Goal: Information Seeking & Learning: Find specific fact

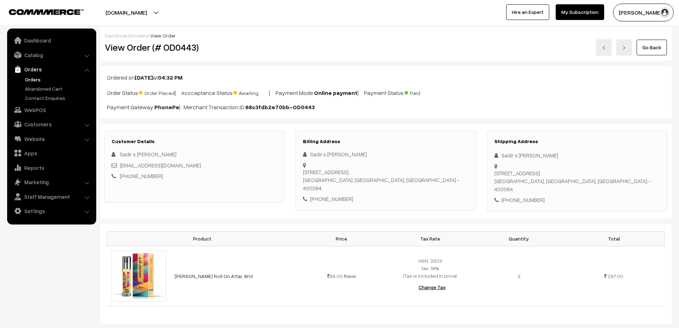
click at [35, 79] on link "Orders" at bounding box center [58, 79] width 71 height 7
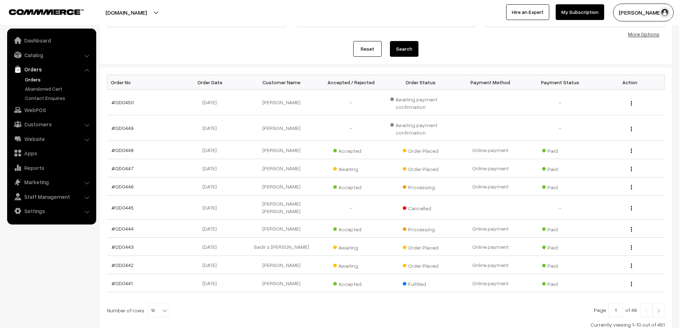
scroll to position [71, 0]
click at [118, 261] on link "#OD0442" at bounding box center [123, 264] width 22 height 6
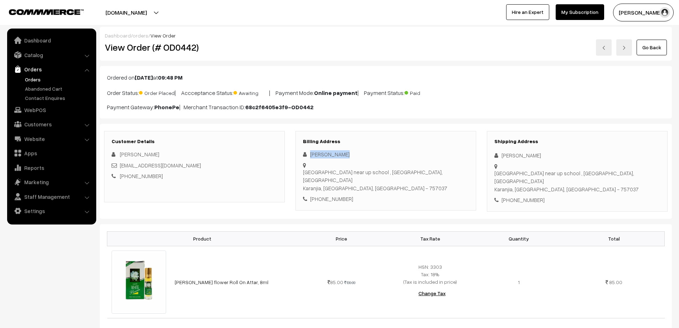
drag, startPoint x: 347, startPoint y: 152, endPoint x: 307, endPoint y: 156, distance: 39.9
click at [307, 156] on div "Nazmus Saquib" at bounding box center [386, 154] width 166 height 8
copy div "Nazmus Saquib"
click at [346, 195] on div "+91 7735011431" at bounding box center [386, 199] width 166 height 8
drag, startPoint x: 346, startPoint y: 184, endPoint x: 330, endPoint y: 184, distance: 15.7
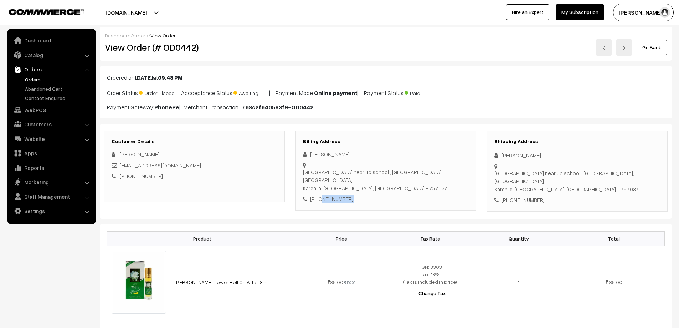
click at [330, 195] on div "+91 7735011431" at bounding box center [386, 199] width 166 height 8
copy div "7735011431"
drag, startPoint x: 310, startPoint y: 164, endPoint x: 375, endPoint y: 164, distance: 64.9
click at [375, 168] on div "Khiching road near up school , chadheibhol, Ilaz drug house Karanjia, Odisha, I…" at bounding box center [386, 180] width 166 height 24
copy div "Khiching road near up school"
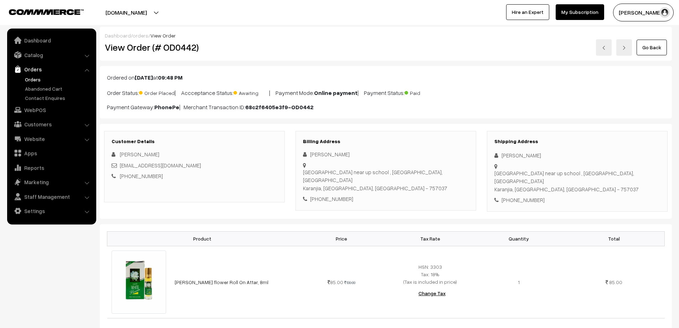
drag, startPoint x: 311, startPoint y: 164, endPoint x: 398, endPoint y: 163, distance: 87.0
drag, startPoint x: 311, startPoint y: 165, endPoint x: 437, endPoint y: 163, distance: 126.3
click at [441, 157] on div "Nazmus Saquib Khiching road near up school , chadheibhol, Ilaz drug house Karan…" at bounding box center [386, 176] width 166 height 53
click at [435, 168] on div "Khiching road near up school , chadheibhol, Ilaz drug house Karanjia, Odisha, I…" at bounding box center [386, 180] width 166 height 24
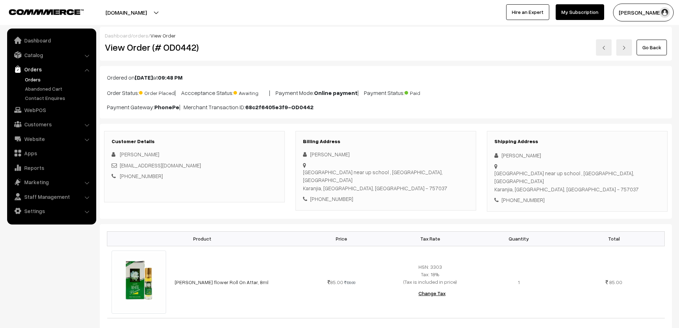
click at [319, 168] on div "Khiching road near up school , chadheibhol, Ilaz drug house Karanjia, Odisha, I…" at bounding box center [386, 180] width 166 height 24
click at [392, 141] on h3 "Billing Address" at bounding box center [386, 141] width 166 height 6
drag, startPoint x: 310, startPoint y: 164, endPoint x: 439, endPoint y: 167, distance: 129.9
click at [439, 161] on div "Khiching road near up school , chadheibhol, Ilaz drug house Karanjia, Odisha, I…" at bounding box center [386, 161] width 166 height 0
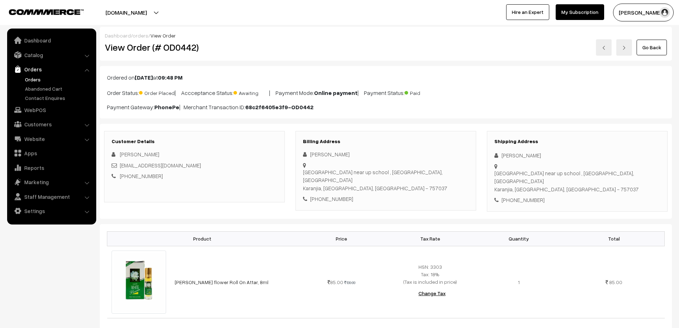
copy div "Khiching road near up school , chadheibhol, Ilaz drug house"
drag, startPoint x: 380, startPoint y: 172, endPoint x: 362, endPoint y: 173, distance: 17.5
click at [362, 173] on div "Khiching road near up school , chadheibhol, Ilaz drug house Karanjia, Odisha, I…" at bounding box center [386, 180] width 166 height 24
copy div "757037"
drag, startPoint x: 327, startPoint y: 174, endPoint x: 311, endPoint y: 174, distance: 16.4
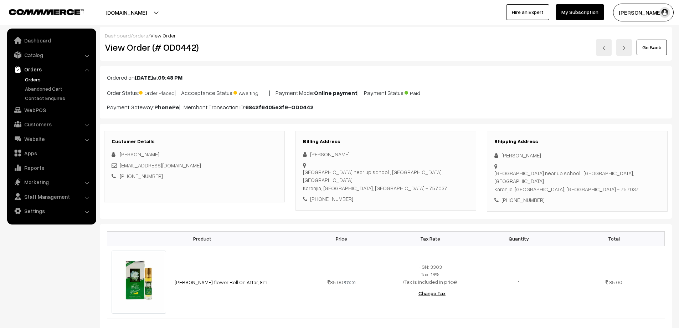
click at [311, 174] on div "Khiching road near up school , chadheibhol, Ilaz drug house Karanjia, Odisha, I…" at bounding box center [386, 180] width 166 height 24
copy div "Karanjia"
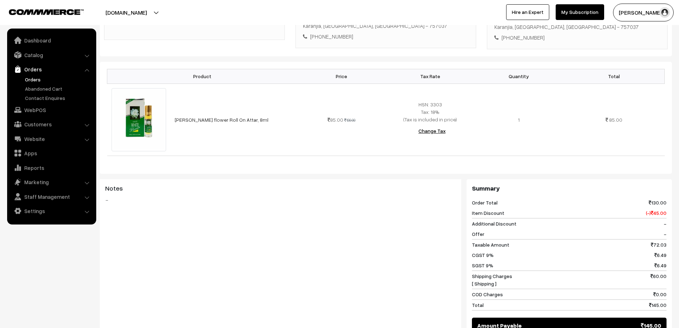
scroll to position [178, 0]
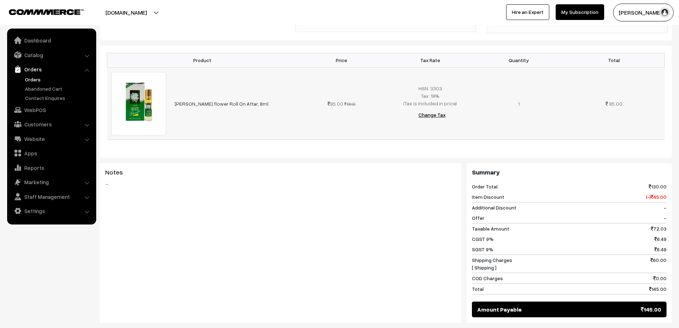
drag, startPoint x: 250, startPoint y: 93, endPoint x: 172, endPoint y: 95, distance: 77.8
click at [172, 95] on td "[PERSON_NAME] flower Roll On Attar, 8ml" at bounding box center [233, 103] width 127 height 72
copy link "[PERSON_NAME] flower Roll On Attar, 8ml"
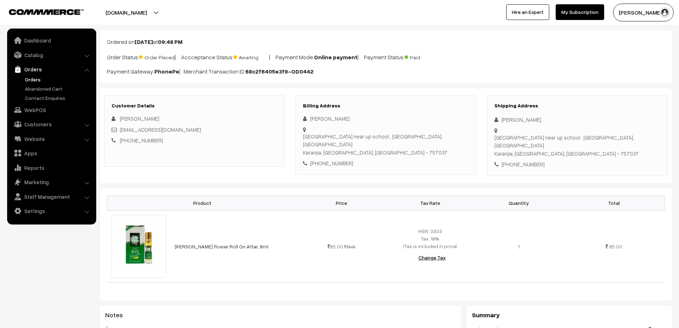
click at [29, 81] on link "Orders" at bounding box center [58, 79] width 71 height 7
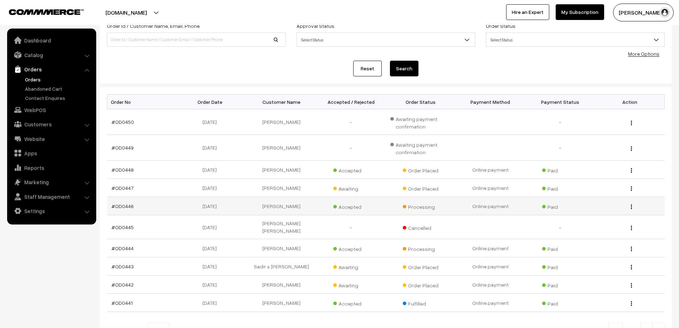
scroll to position [71, 0]
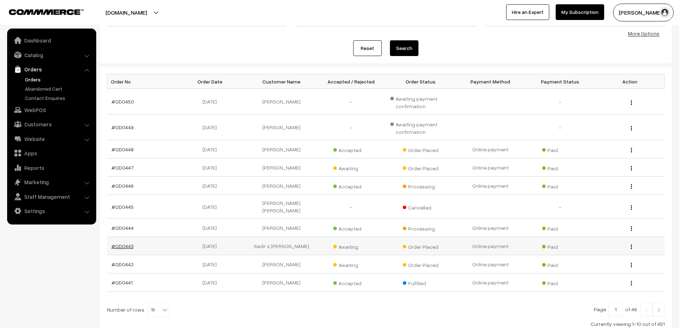
click at [130, 243] on link "#OD0443" at bounding box center [123, 246] width 22 height 6
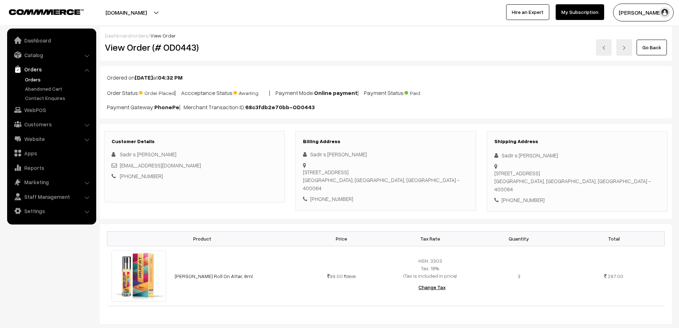
click at [29, 76] on link "Orders" at bounding box center [58, 79] width 71 height 7
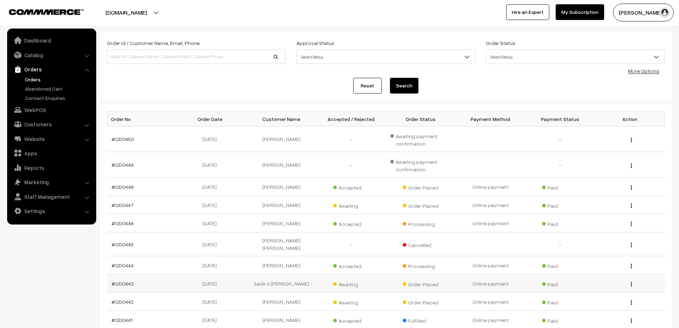
scroll to position [36, 0]
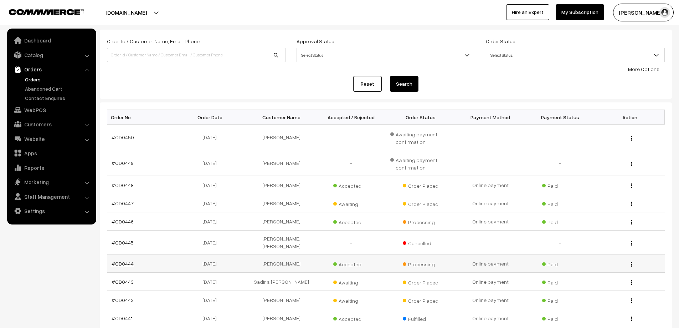
click at [124, 260] on link "#OD0444" at bounding box center [123, 263] width 22 height 6
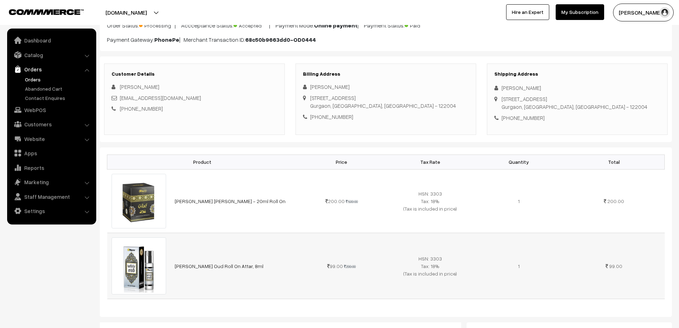
scroll to position [71, 0]
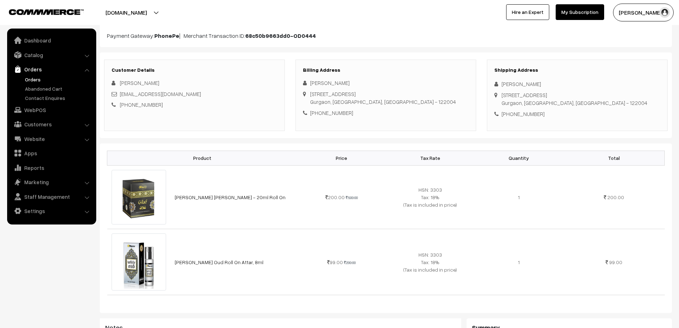
drag, startPoint x: 341, startPoint y: 82, endPoint x: 306, endPoint y: 82, distance: 35.0
click at [306, 82] on div "[PERSON_NAME]" at bounding box center [386, 83] width 166 height 8
copy div "[PERSON_NAME]"
click at [338, 113] on div "[PHONE_NUMBER]" at bounding box center [386, 113] width 166 height 8
click at [338, 113] on div "+91 8377993343" at bounding box center [386, 113] width 166 height 8
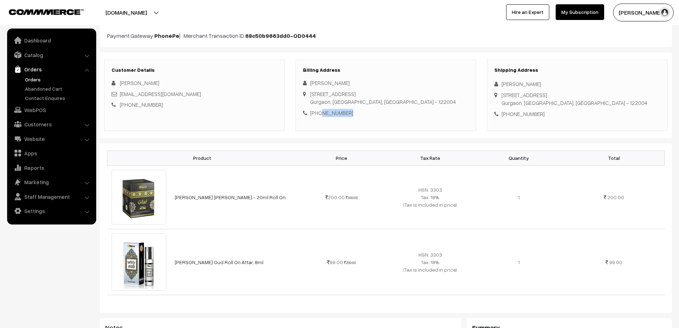
copy div "8377993343"
drag, startPoint x: 311, startPoint y: 92, endPoint x: 387, endPoint y: 100, distance: 76.3
click at [387, 100] on div "Flat no 7c Tower t1, Ss leaf sector 85 Gurgaon, Haryana, India - 122004" at bounding box center [383, 98] width 146 height 16
copy div "Flat no 7c Tower t1, Ss leaf sector 85 Gurgaon, Haryana, India - 122004"
click at [421, 96] on div "Jitendra Gupta Flat no 7c Tower t1, Ss leaf sector 85 Gurgaon, Haryana, India -…" at bounding box center [386, 98] width 166 height 38
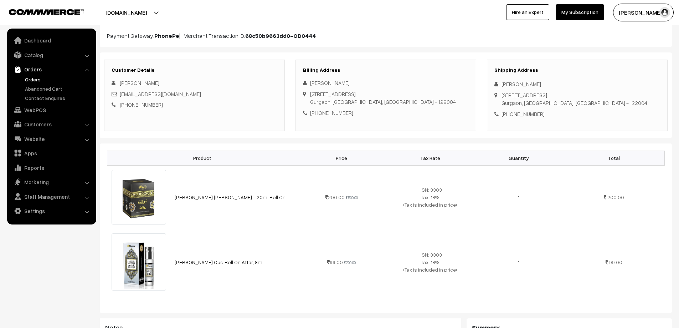
click at [331, 102] on div "Flat no 7c Tower t1, Ss leaf sector 85 Gurgaon, Haryana, India - 122004" at bounding box center [383, 98] width 146 height 16
drag, startPoint x: 309, startPoint y: 93, endPoint x: 330, endPoint y: 101, distance: 22.1
click at [330, 90] on div "Flat no 7c Tower t1, Ss leaf sector 85 Gurgaon, Haryana, India - 122004" at bounding box center [386, 90] width 166 height 0
copy div "Flat no 7c Tower t1, Ss leaf sector 85 Gurgaon"
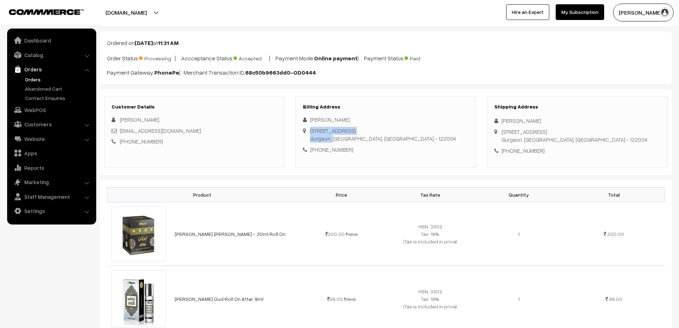
scroll to position [0, 0]
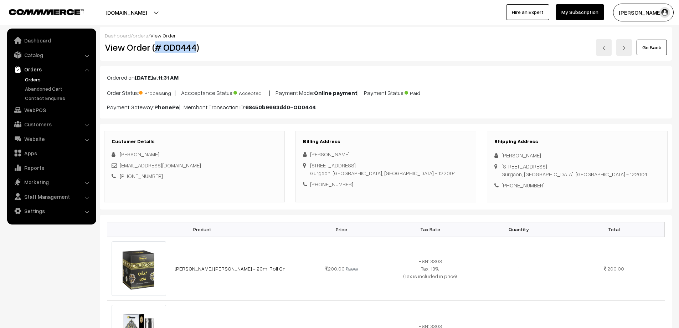
drag, startPoint x: 156, startPoint y: 47, endPoint x: 195, endPoint y: 48, distance: 39.2
click at [195, 48] on h2 "View Order (# OD0444)" at bounding box center [195, 47] width 180 height 11
copy h2 "# OD0444"
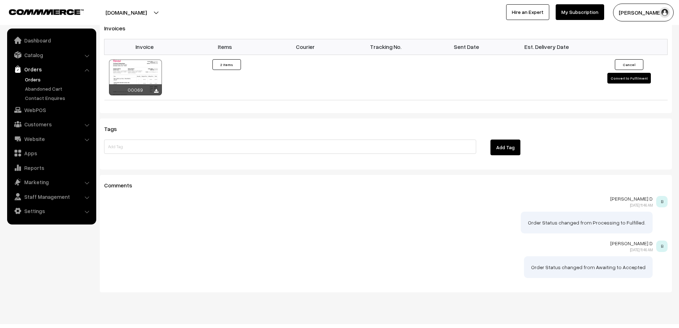
scroll to position [557, 0]
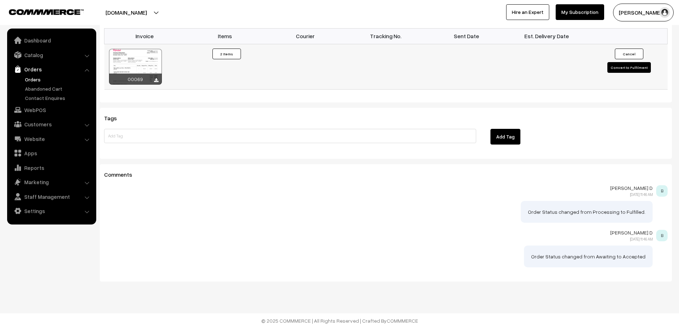
click at [145, 65] on div at bounding box center [135, 67] width 53 height 36
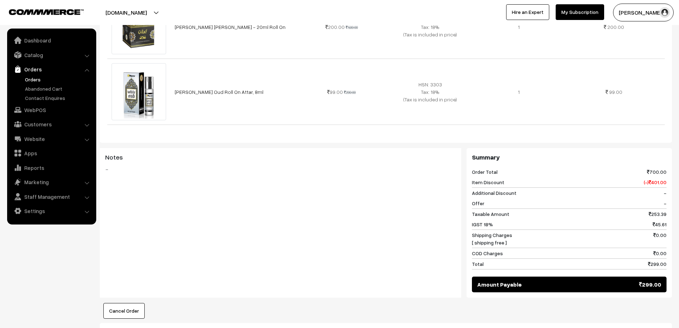
scroll to position [165, 0]
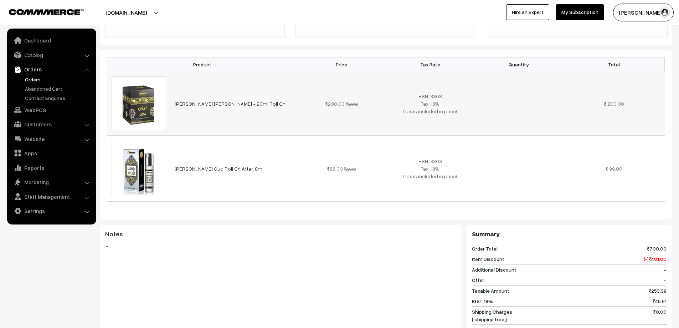
drag, startPoint x: 252, startPoint y: 102, endPoint x: 172, endPoint y: 116, distance: 81.7
click at [172, 116] on td "Meena Gilaf noori Attar - 20ml Roll On" at bounding box center [233, 104] width 127 height 64
copy link "Meena Gilaf noori Attar - 20ml Roll On"
drag, startPoint x: 248, startPoint y: 169, endPoint x: 173, endPoint y: 163, distance: 74.7
click at [173, 163] on td "Meena white Oud Roll On Attar, 8ml" at bounding box center [233, 169] width 127 height 66
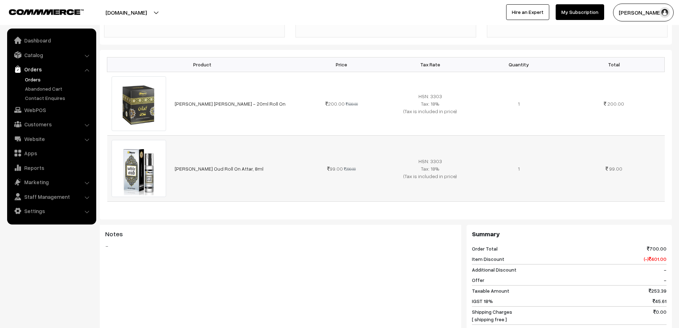
copy link "Meena white Oud Roll On Attar, 8ml"
click at [33, 79] on link "Orders" at bounding box center [58, 79] width 71 height 7
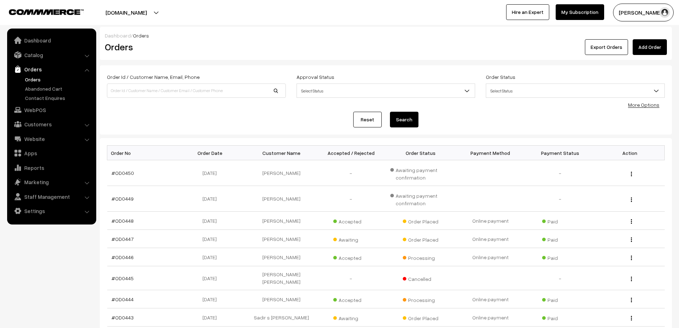
scroll to position [107, 0]
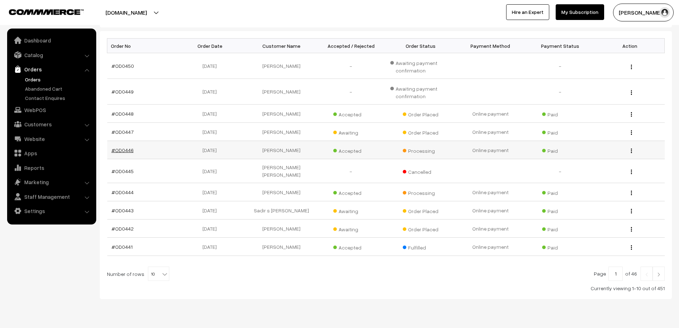
click at [119, 151] on link "#OD0446" at bounding box center [123, 150] width 22 height 6
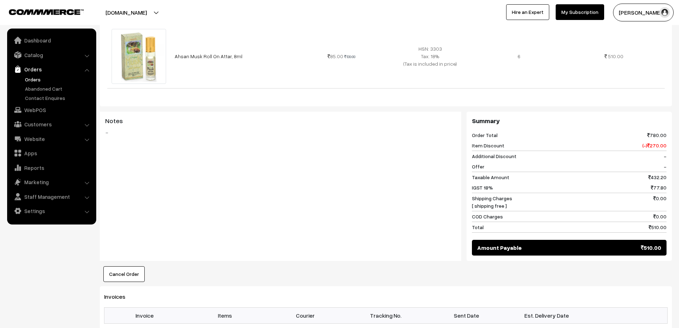
scroll to position [321, 0]
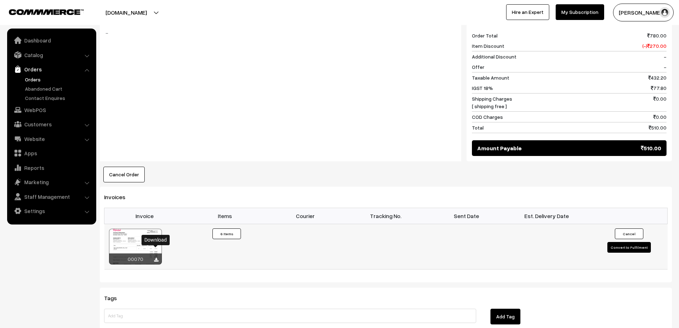
click at [155, 258] on icon at bounding box center [156, 260] width 4 height 5
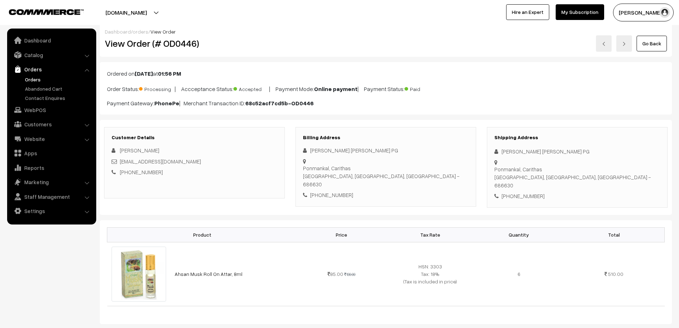
scroll to position [0, 0]
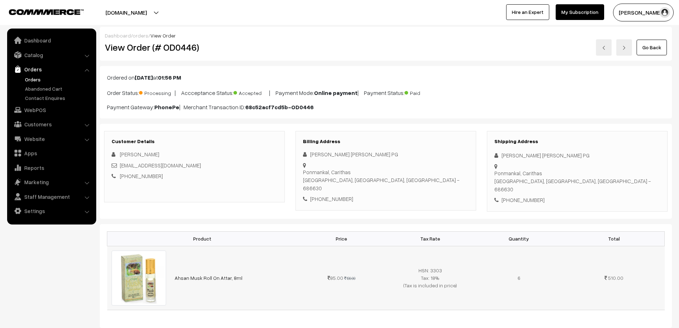
click at [209, 296] on td "Ahsan Musk Roll On Attar, 8ml" at bounding box center [233, 278] width 127 height 64
drag, startPoint x: 343, startPoint y: 153, endPoint x: 300, endPoint y: 154, distance: 43.2
click at [300, 154] on div "Billing Address Reji P G Reji PG Ponmankal, Carithas Kottayam, Kerala, India - …" at bounding box center [386, 171] width 181 height 80
copy div "Reji P G Reji PG"
click at [340, 195] on div "+91 7907018673" at bounding box center [386, 199] width 166 height 8
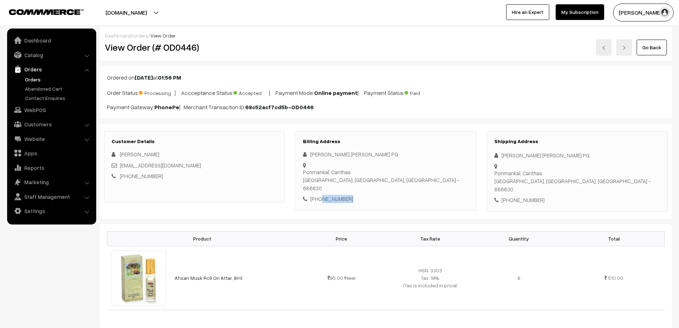
click at [340, 195] on div "+91 7907018673" at bounding box center [386, 199] width 166 height 8
copy div "7907018673"
drag, startPoint x: 354, startPoint y: 164, endPoint x: 303, endPoint y: 164, distance: 50.6
click at [303, 161] on div "Ponmankal, Carithas Kottayam, Kerala, India - 686630" at bounding box center [386, 161] width 166 height 0
click at [357, 168] on div "Ponmankal, Carithas Kottayam, Kerala, India - 686630" at bounding box center [386, 180] width 166 height 24
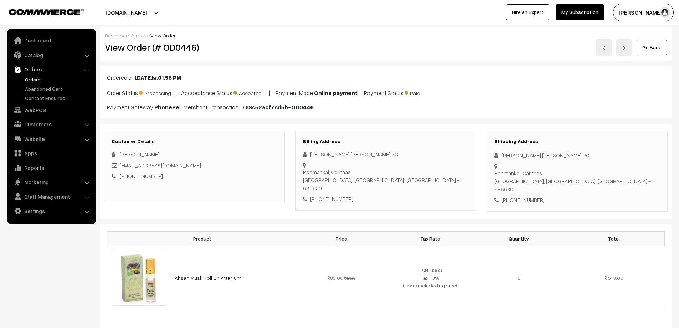
drag, startPoint x: 357, startPoint y: 164, endPoint x: 312, endPoint y: 164, distance: 45.7
click at [312, 168] on div "Ponmankal, Carithas Kottayam, Kerala, India - 686630" at bounding box center [386, 180] width 166 height 24
copy div "Ponmankal, Carithas"
drag, startPoint x: 331, startPoint y: 174, endPoint x: 311, endPoint y: 170, distance: 20.1
click at [311, 170] on div "Ponmankal, Carithas Kottayam, Kerala, India - 686630" at bounding box center [386, 180] width 166 height 24
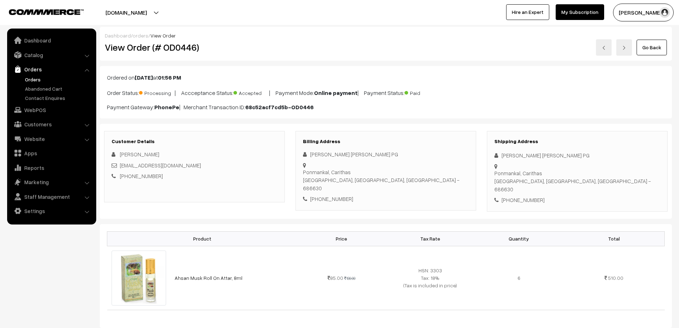
copy div "Kottayam"
drag, startPoint x: 382, startPoint y: 174, endPoint x: 363, endPoint y: 172, distance: 19.0
click at [363, 172] on div "Reji P G Reji PG Ponmankal, Carithas Kottayam, Kerala, India - 686630 +91 79070…" at bounding box center [386, 176] width 166 height 53
click at [363, 172] on div "Ponmankal, Carithas Kottayam, Kerala, India - 686630" at bounding box center [386, 180] width 166 height 24
drag, startPoint x: 383, startPoint y: 173, endPoint x: 367, endPoint y: 174, distance: 15.7
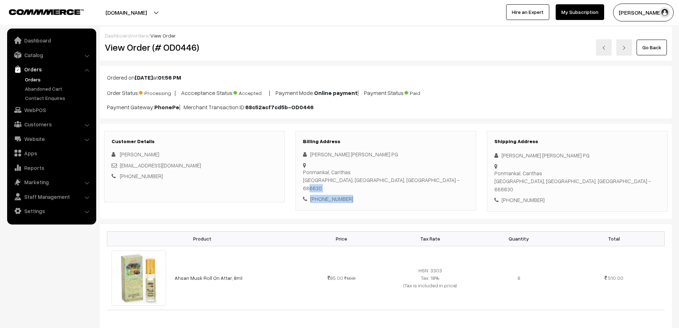
click at [367, 174] on div "Reji P G Reji PG Ponmankal, Carithas Kottayam, Kerala, India - 686630 +91 79070…" at bounding box center [386, 176] width 166 height 53
click at [401, 155] on div "Reji P G Reji PG" at bounding box center [386, 154] width 166 height 8
drag, startPoint x: 362, startPoint y: 172, endPoint x: 381, endPoint y: 172, distance: 18.6
click at [381, 172] on div "Ponmankal, Carithas Kottayam, Kerala, India - 686630" at bounding box center [386, 180] width 166 height 24
copy div "686630"
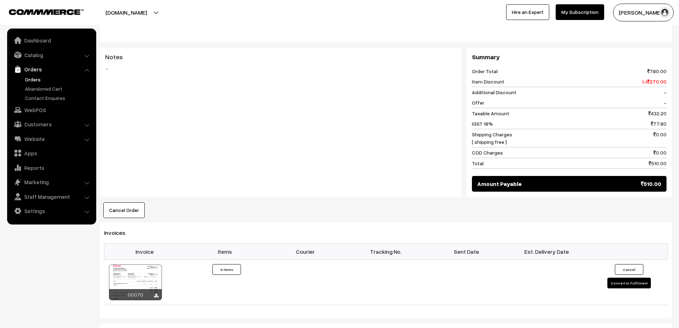
scroll to position [392, 0]
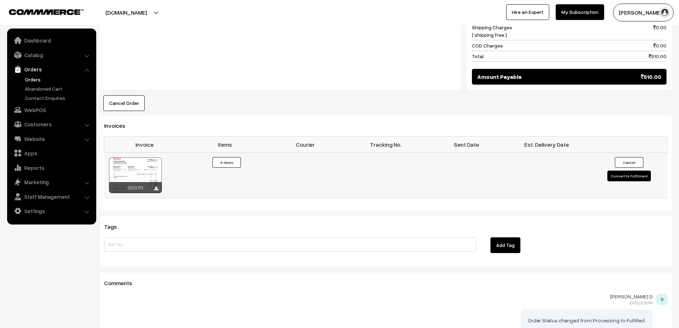
click at [153, 182] on div "00070" at bounding box center [135, 187] width 53 height 11
click at [155, 186] on icon at bounding box center [156, 188] width 4 height 5
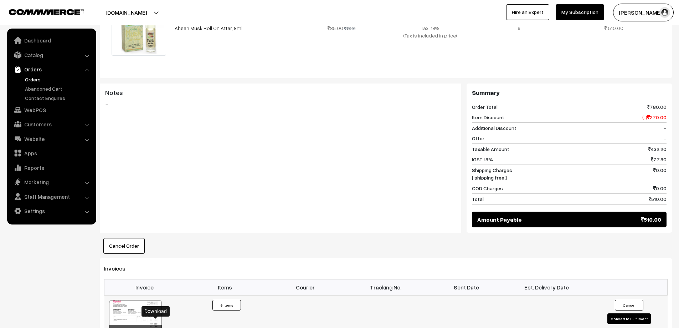
scroll to position [71, 0]
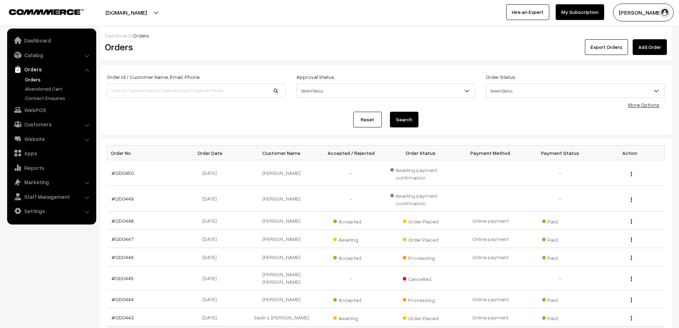
scroll to position [107, 0]
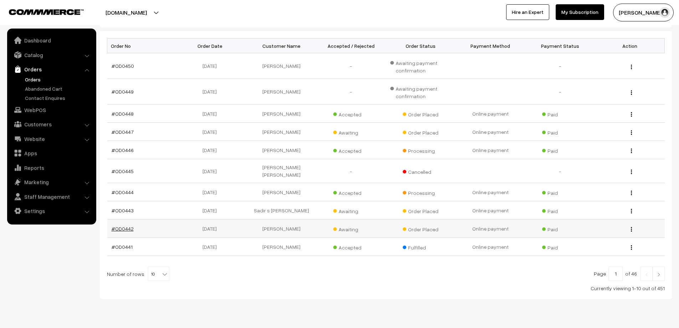
click at [117, 225] on link "#OD0442" at bounding box center [123, 228] width 22 height 6
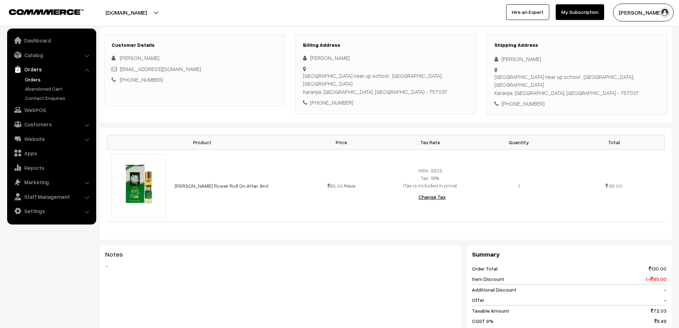
scroll to position [107, 0]
